Goal: Find contact information: Obtain details needed to contact an individual or organization

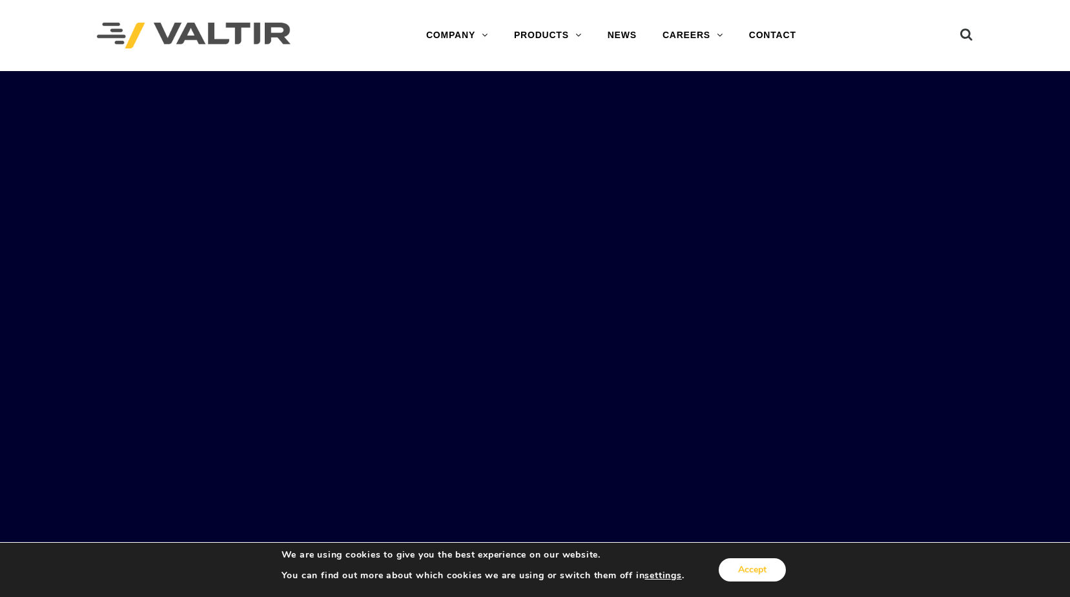
click at [743, 567] on button "Accept" at bounding box center [752, 569] width 67 height 23
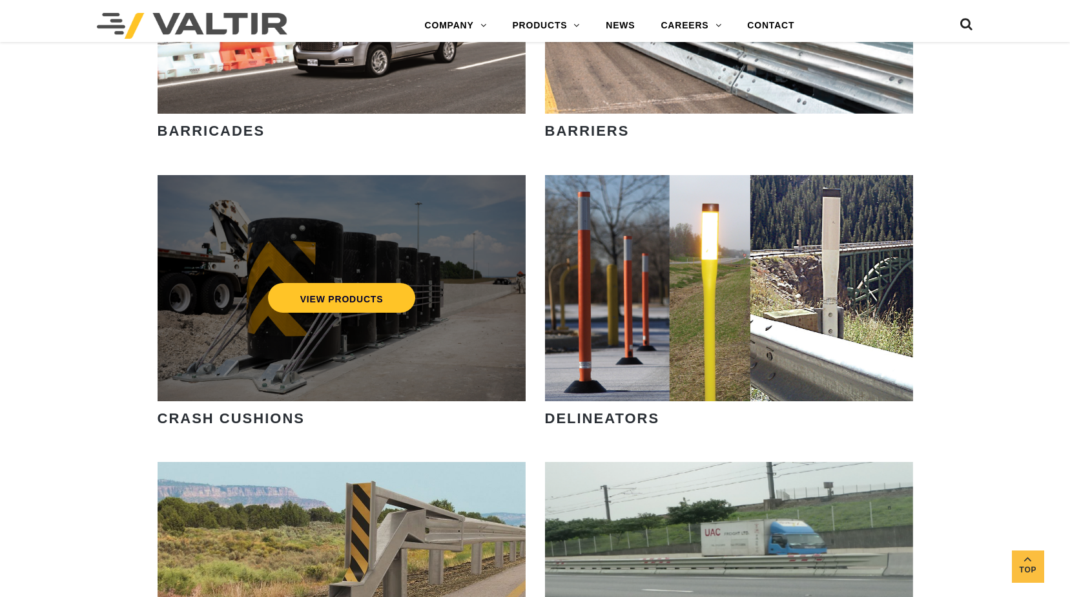
scroll to position [1034, 0]
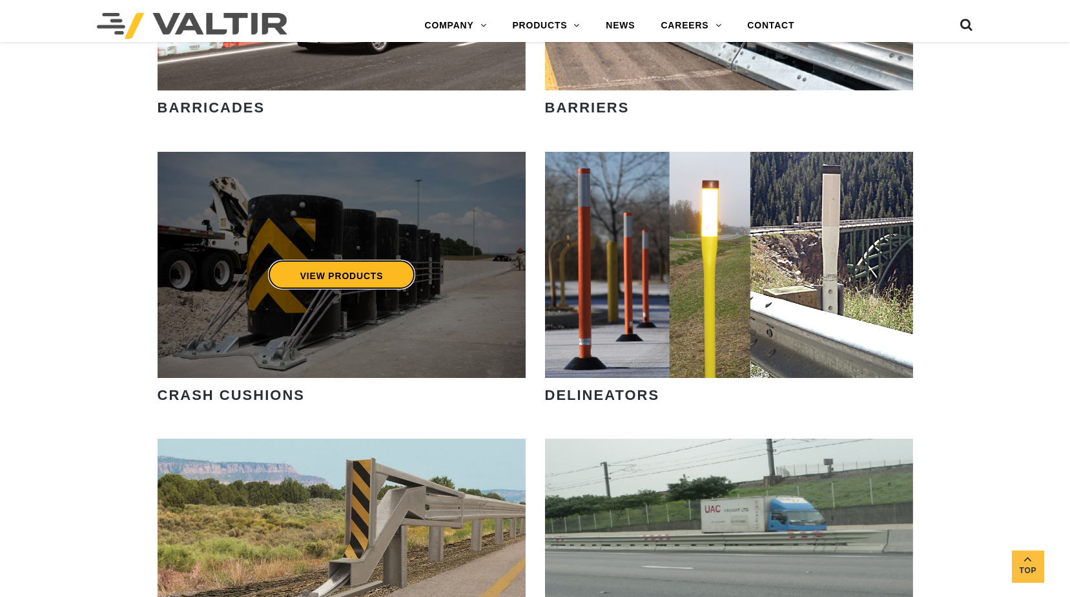
click at [341, 276] on link "VIEW PRODUCTS" at bounding box center [341, 275] width 148 height 30
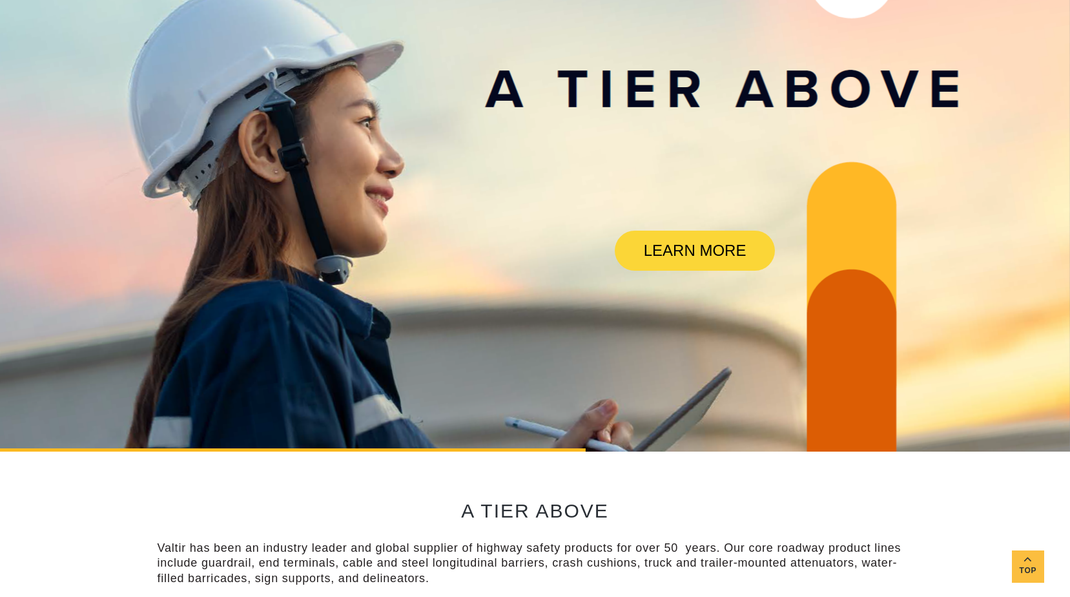
scroll to position [0, 0]
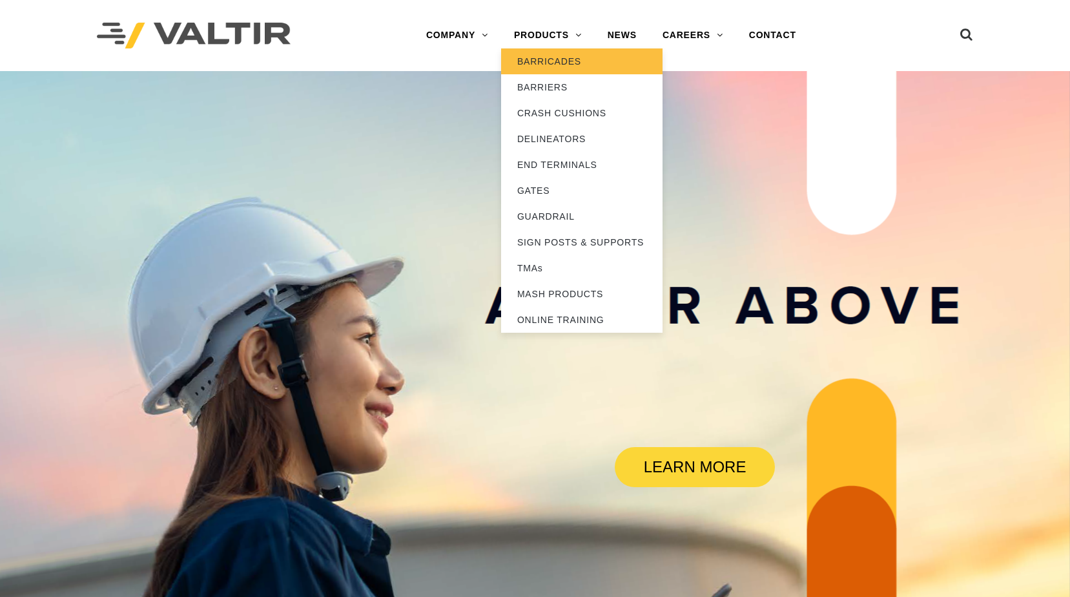
click at [556, 67] on link "BARRICADES" at bounding box center [582, 61] width 162 height 26
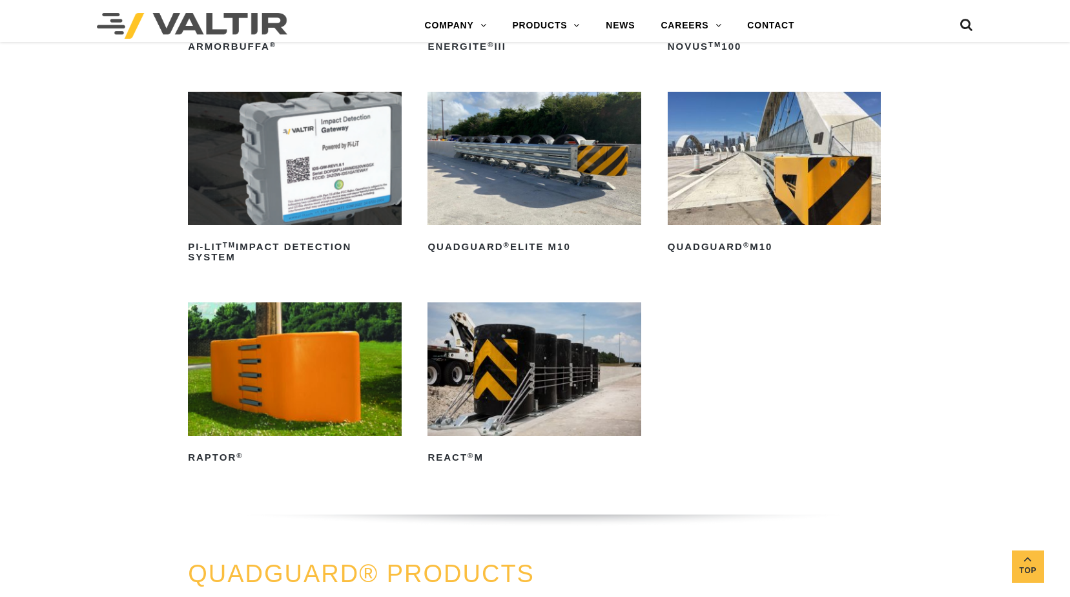
scroll to position [323, 0]
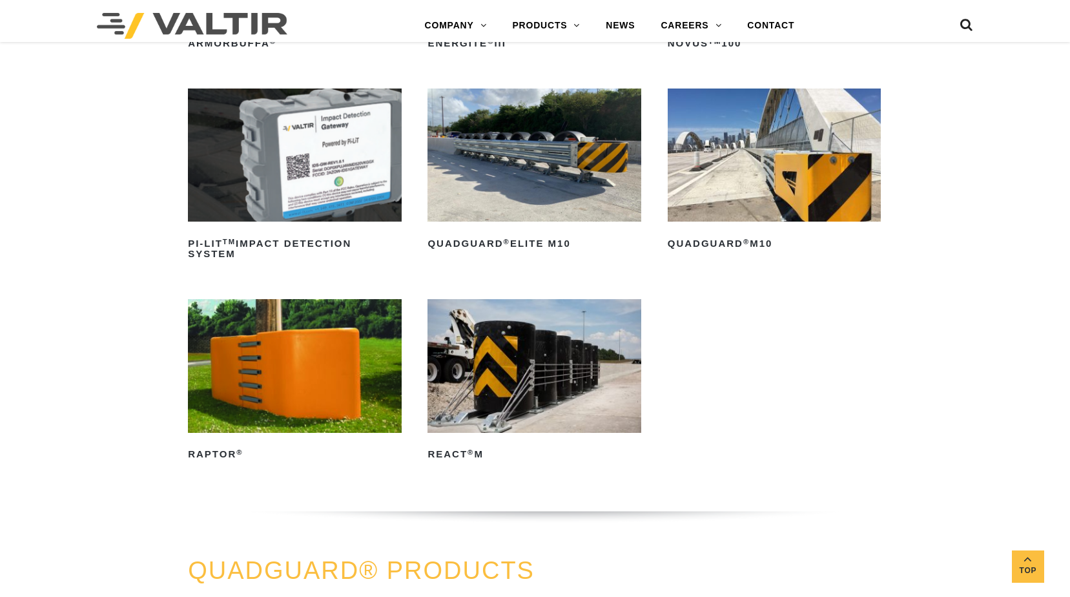
click at [554, 364] on img at bounding box center [534, 366] width 213 height 134
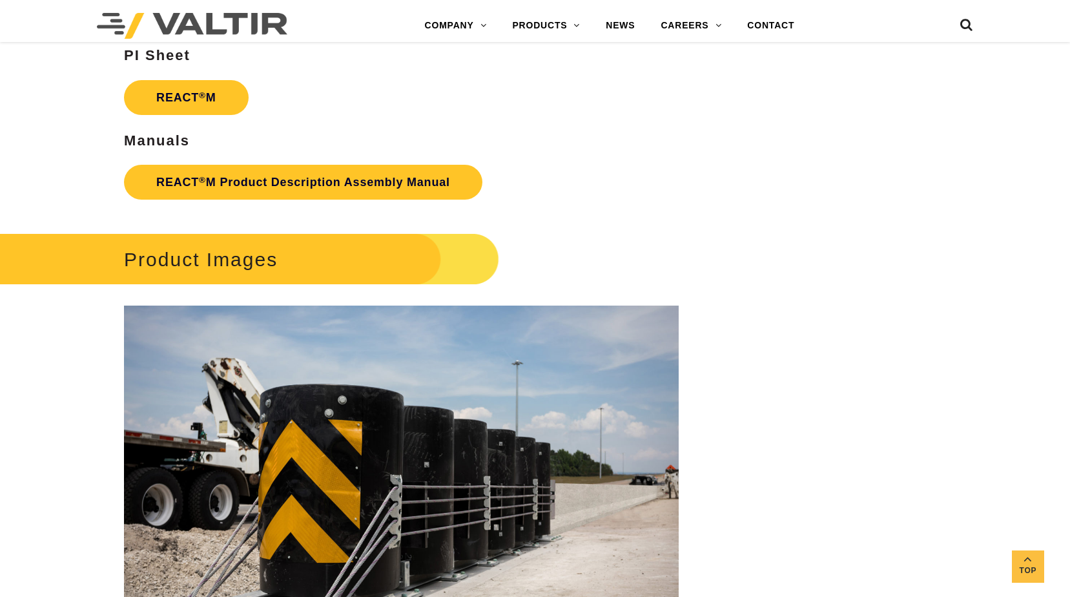
scroll to position [1809, 0]
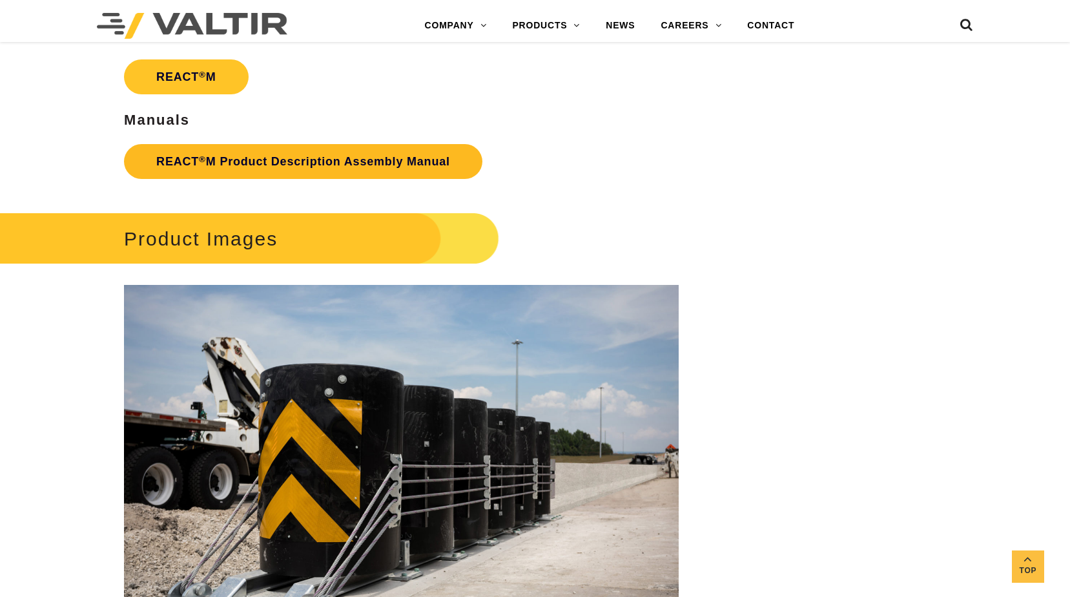
click at [250, 163] on link "REACT ® M Product Description Assembly Manual" at bounding box center [303, 161] width 359 height 35
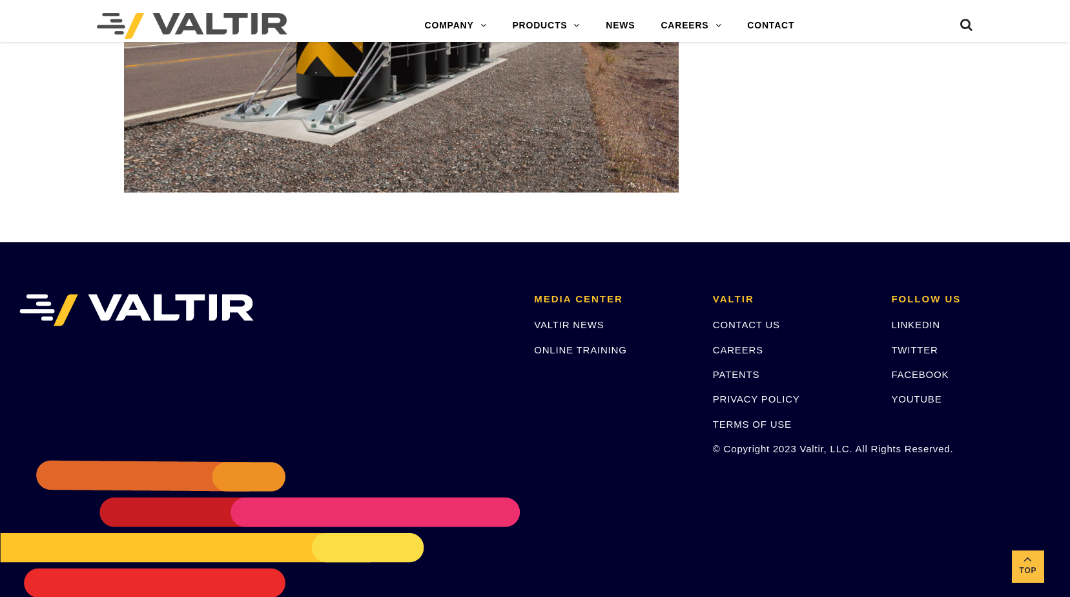
scroll to position [4167, 0]
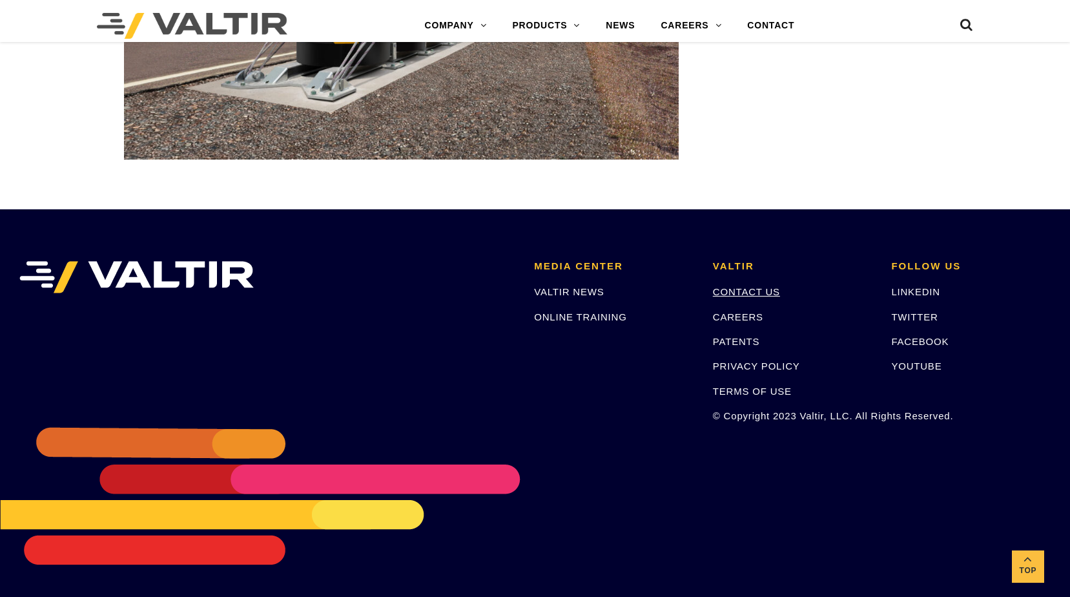
click at [748, 290] on link "CONTACT US" at bounding box center [746, 291] width 67 height 11
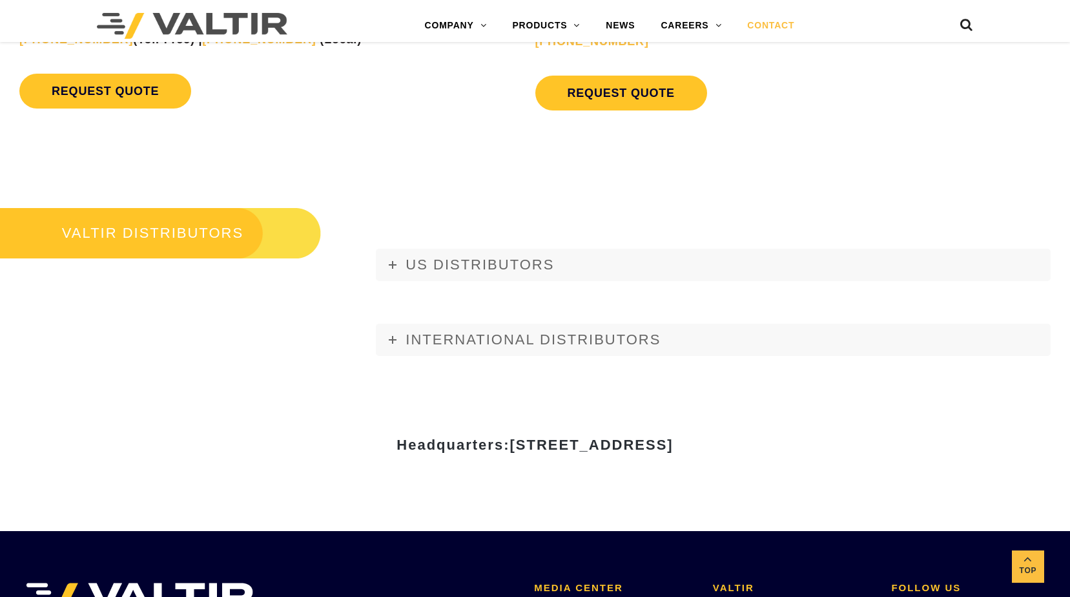
scroll to position [1421, 0]
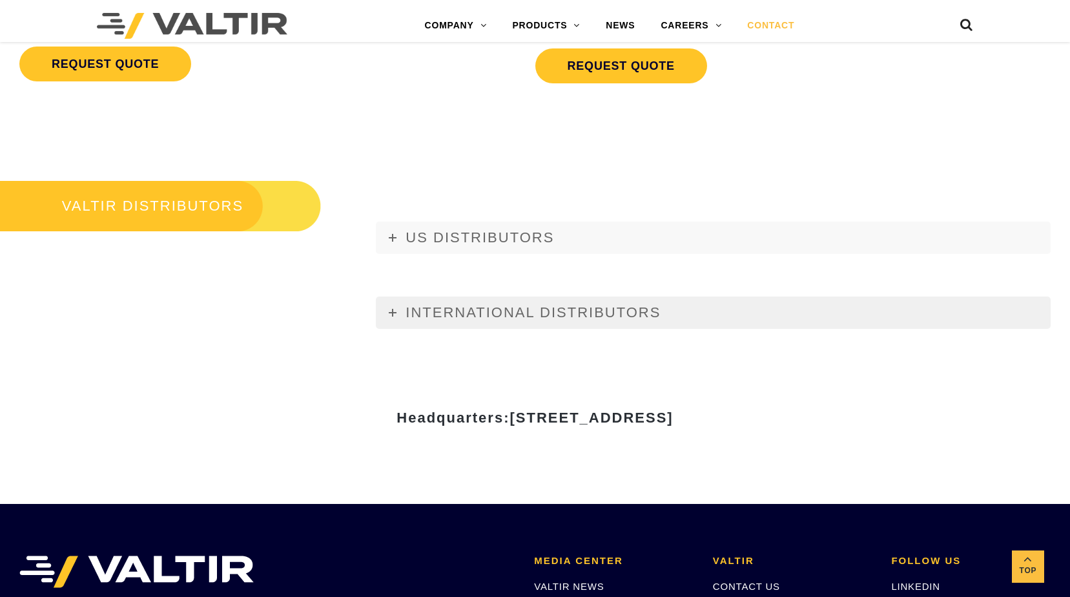
click at [395, 313] on icon at bounding box center [393, 313] width 8 height 8
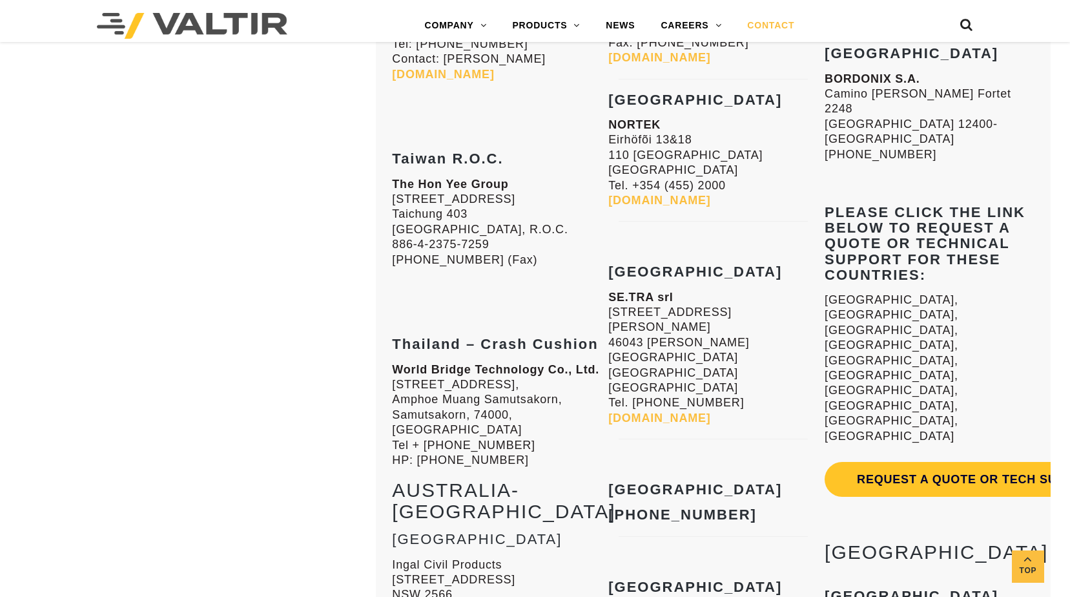
scroll to position [3295, 0]
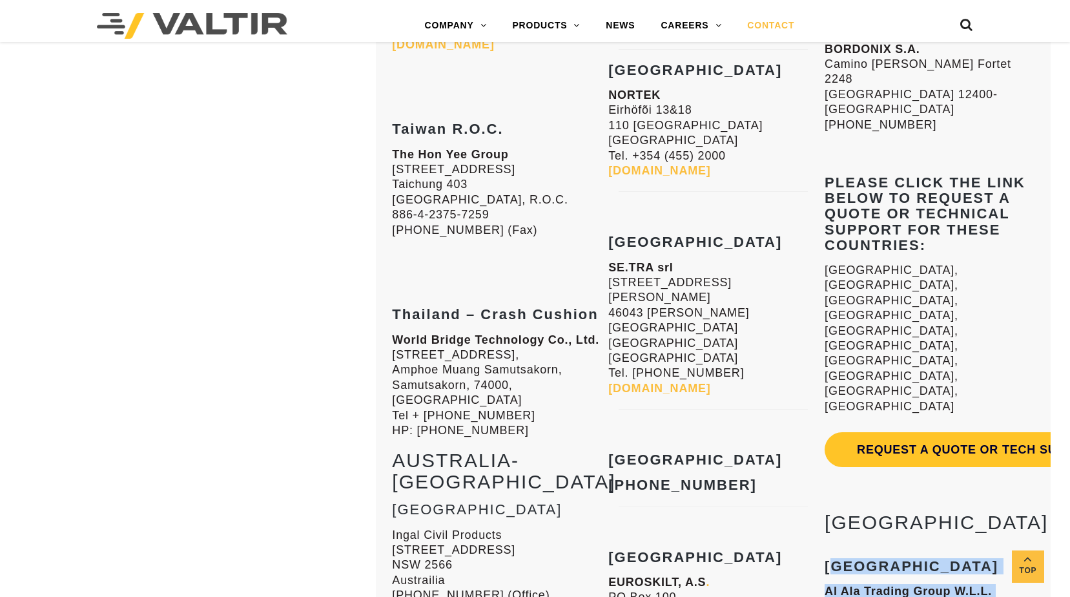
drag, startPoint x: 932, startPoint y: 378, endPoint x: 827, endPoint y: 263, distance: 155.5
click at [827, 263] on div "LATIN AMERICA Argentina CRASH CUSHIONS AND TMA’S CLEANOSOL ARGENTINA S.A. www.c…" at bounding box center [930, 429] width 210 height 3925
click at [797, 384] on div "EUROPE Austria Janschitz GmbH Eisenstrasse 81 9330 Althofen Austria Tel. +43 (0…" at bounding box center [714, 316] width 210 height 3699
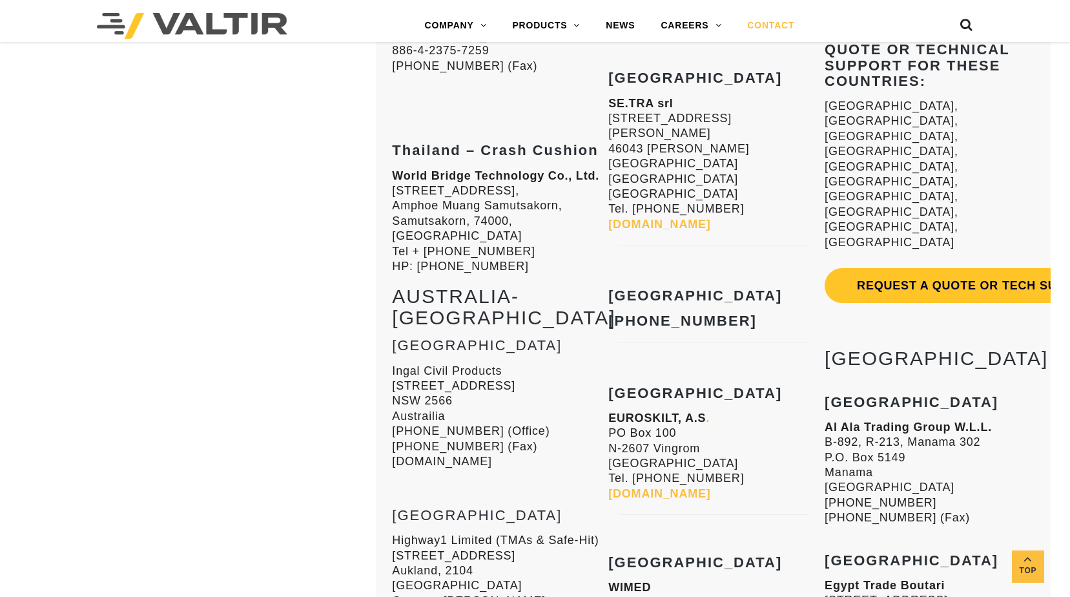
scroll to position [3230, 0]
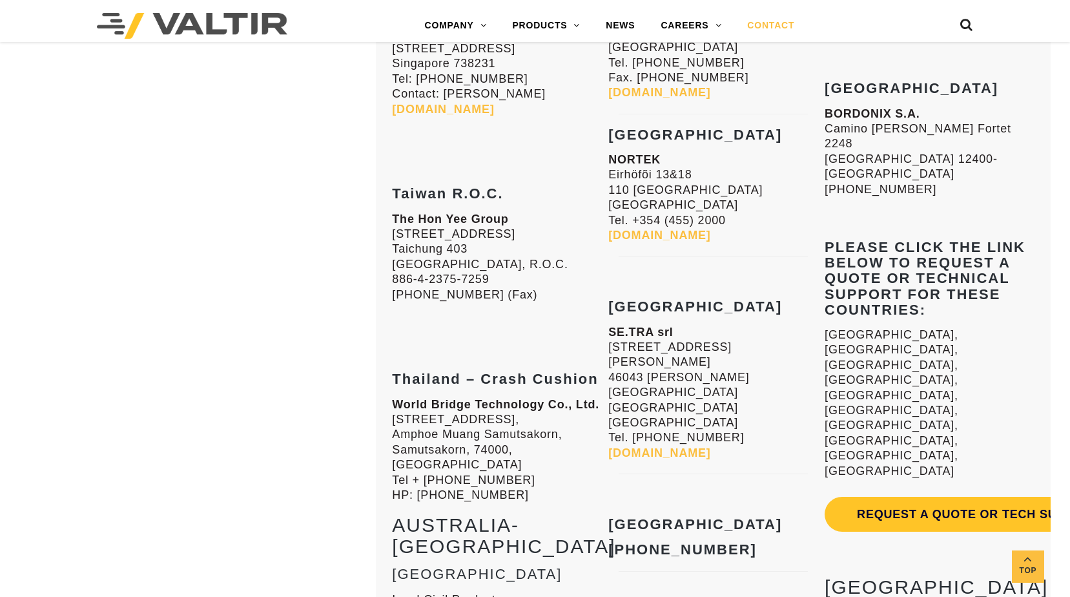
drag, startPoint x: 931, startPoint y: 442, endPoint x: 826, endPoint y: 353, distance: 137.1
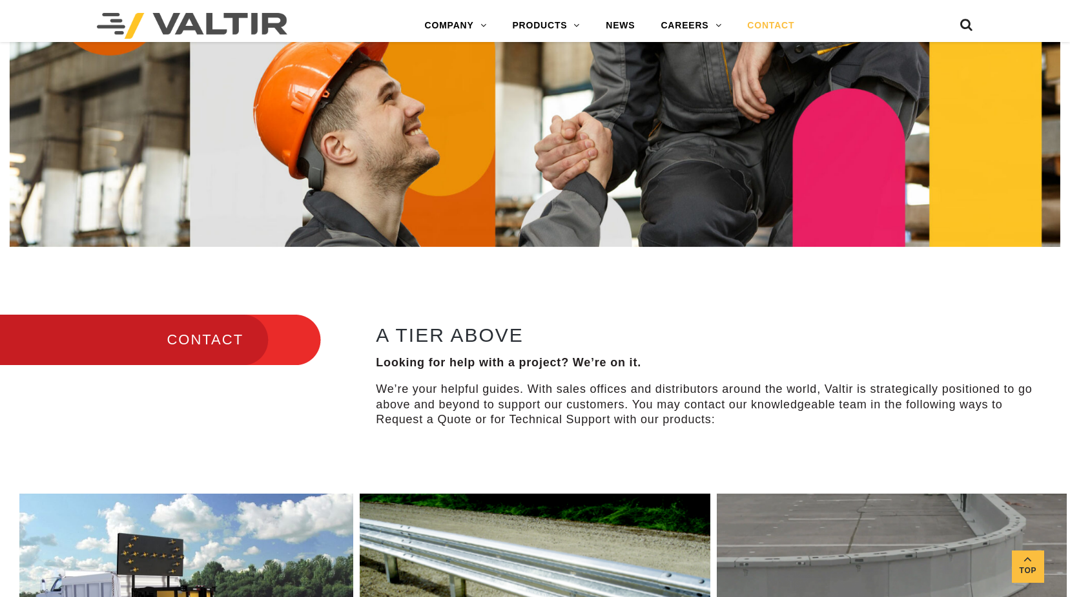
scroll to position [0, 0]
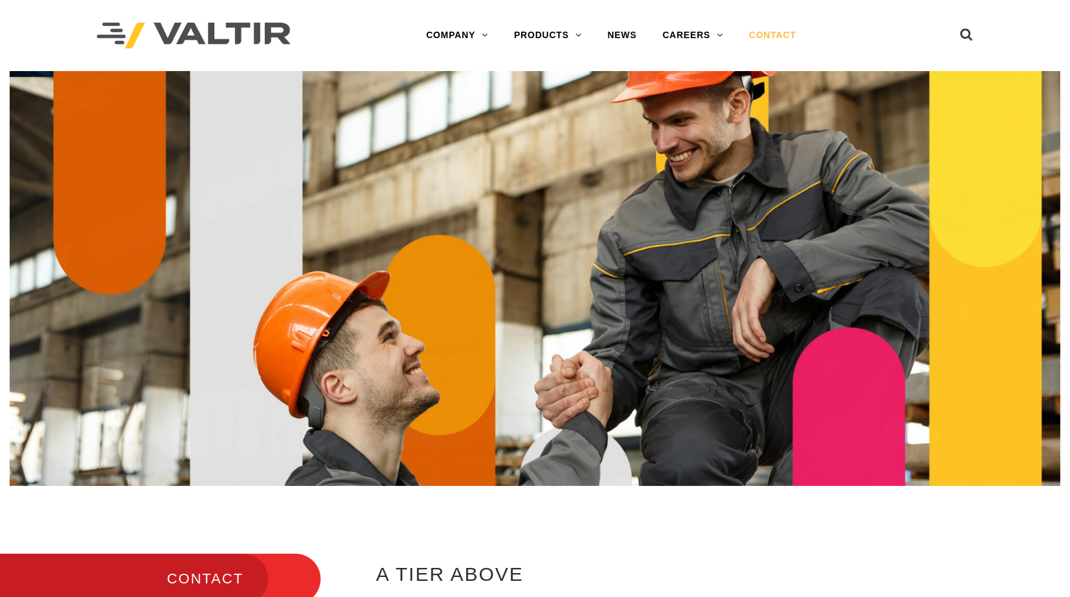
scroll to position [1421, 0]
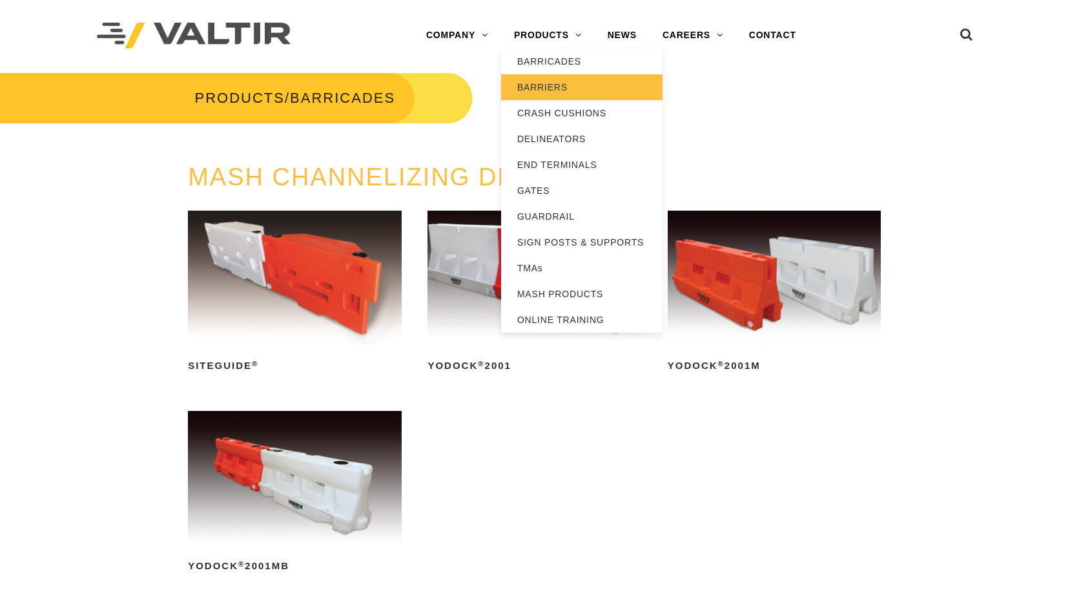
click at [558, 90] on link "BARRIERS" at bounding box center [582, 87] width 162 height 26
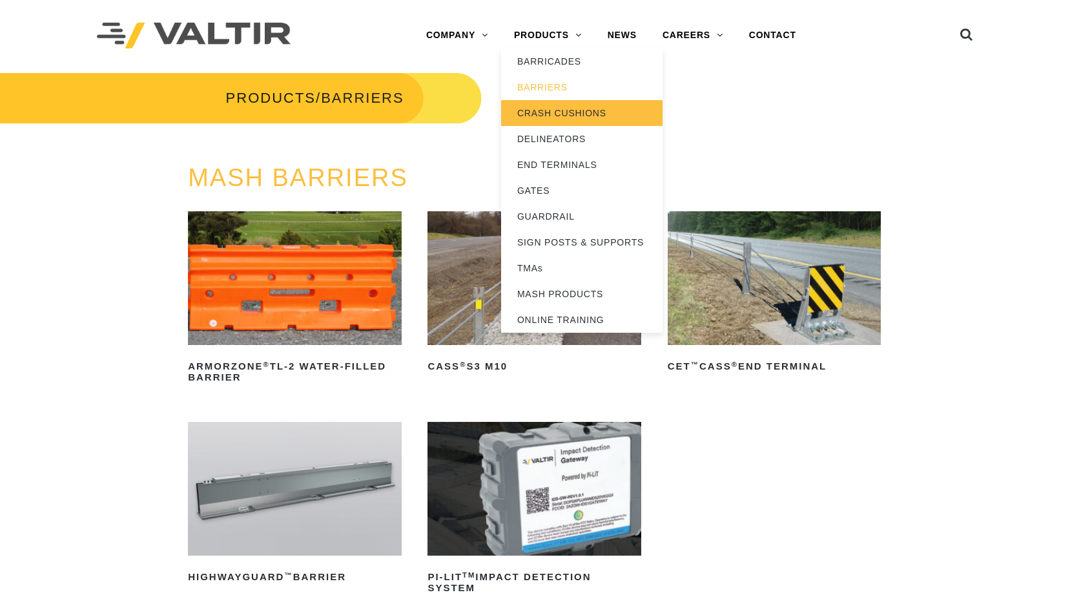
click at [559, 112] on link "CRASH CUSHIONS" at bounding box center [582, 113] width 162 height 26
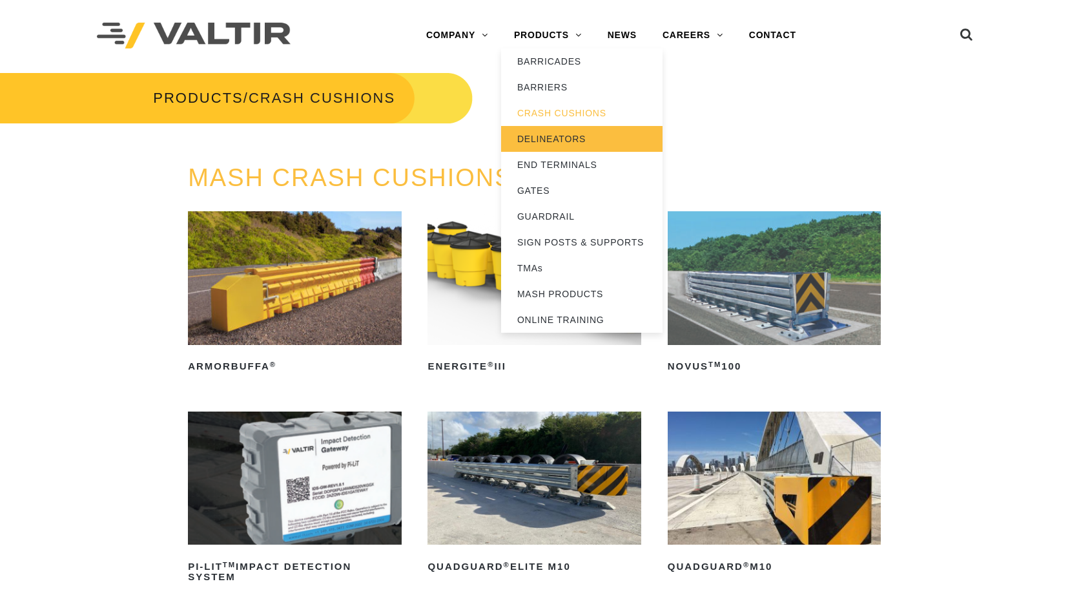
click at [562, 141] on link "DELINEATORS" at bounding box center [582, 139] width 162 height 26
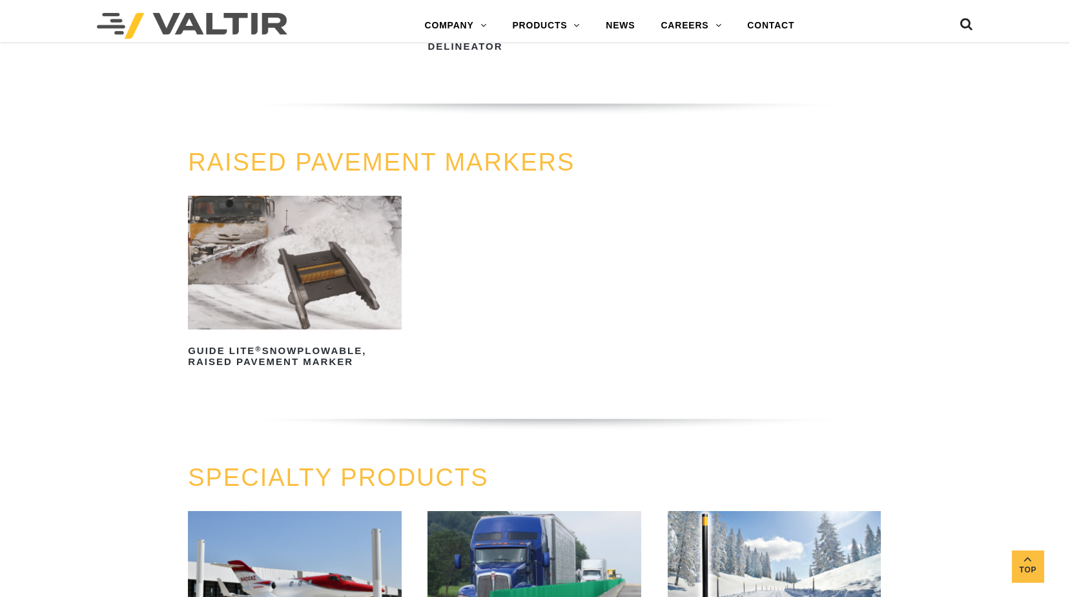
scroll to position [646, 0]
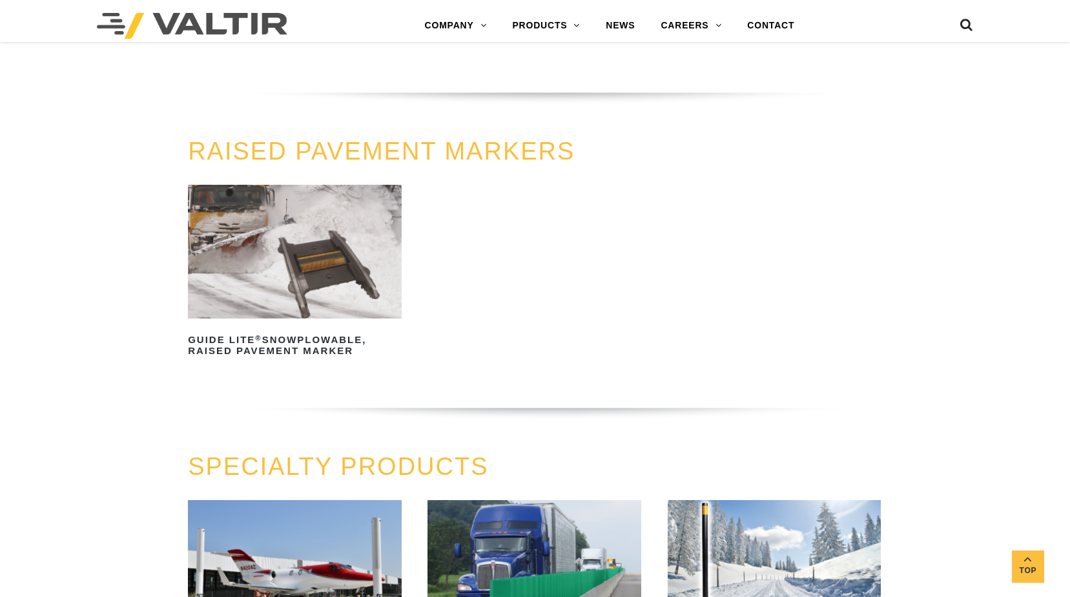
click at [328, 261] on img at bounding box center [294, 252] width 213 height 134
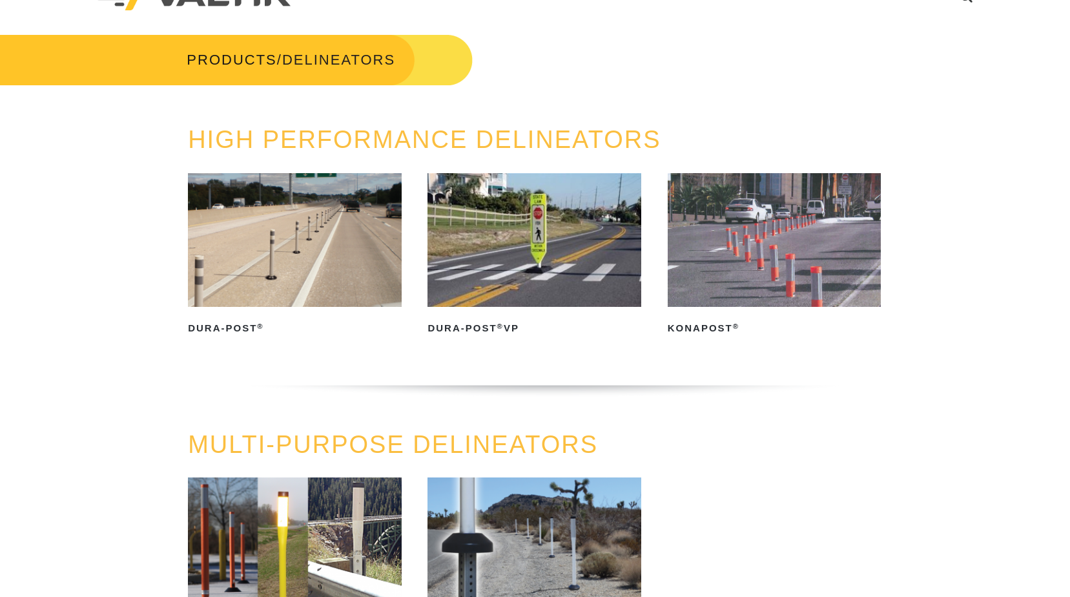
scroll to position [0, 0]
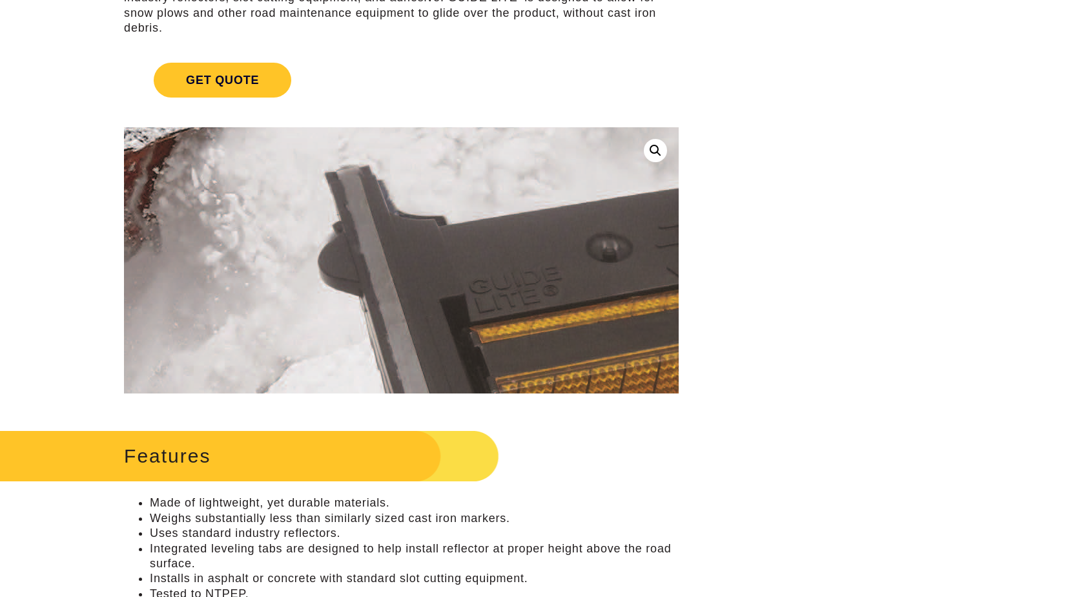
scroll to position [258, 0]
